Goal: Information Seeking & Learning: Learn about a topic

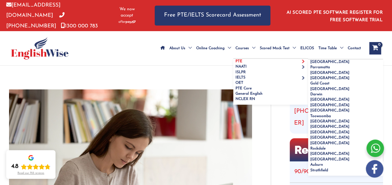
click at [233, 59] on link "PTE" at bounding box center [270, 61] width 75 height 5
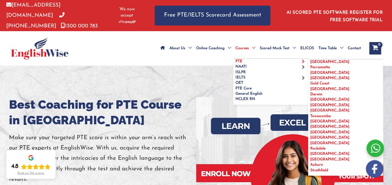
click at [310, 69] on span "Parramatta" at bounding box center [320, 67] width 20 height 4
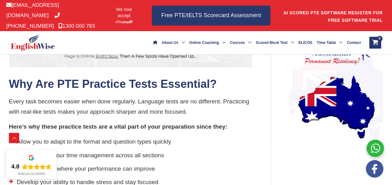
scroll to position [508, 0]
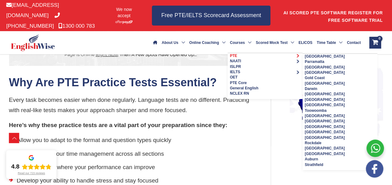
click at [228, 57] on link "PTE" at bounding box center [265, 55] width 75 height 5
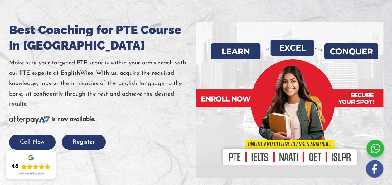
scroll to position [77, 0]
